Goal: Information Seeking & Learning: Learn about a topic

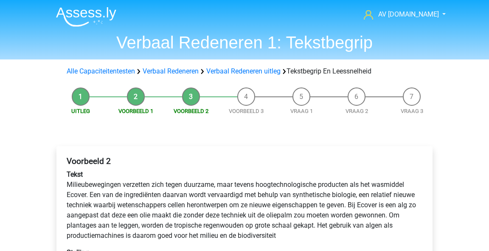
drag, startPoint x: 127, startPoint y: 70, endPoint x: 131, endPoint y: 64, distance: 7.7
click at [131, 64] on div "Alle Capaciteitentesten Verbaal Redeneren Verbaal Redeneren uitleg Tekstbegrip …" at bounding box center [244, 71] width 403 height 17
click at [433, 15] on span "AV [DOMAIN_NAME]" at bounding box center [408, 14] width 61 height 8
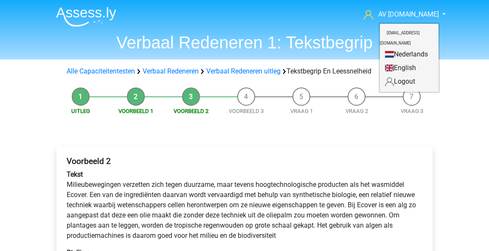
click at [406, 48] on link "Nederlands" at bounding box center [409, 55] width 59 height 14
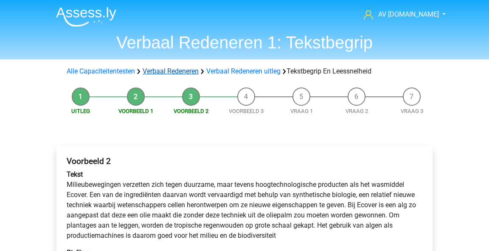
click at [183, 70] on link "Verbaal Redeneren" at bounding box center [171, 71] width 56 height 8
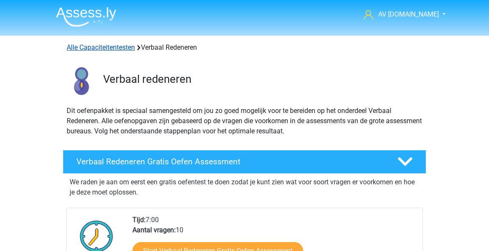
click at [104, 45] on link "Alle Capaciteitentesten" at bounding box center [101, 47] width 68 height 8
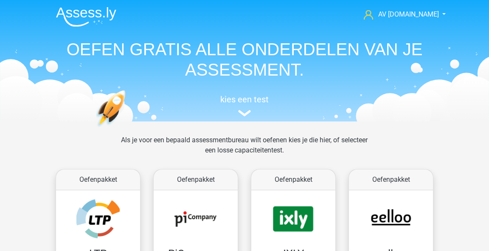
click at [91, 15] on img at bounding box center [86, 17] width 60 height 20
